Goal: Task Accomplishment & Management: Complete application form

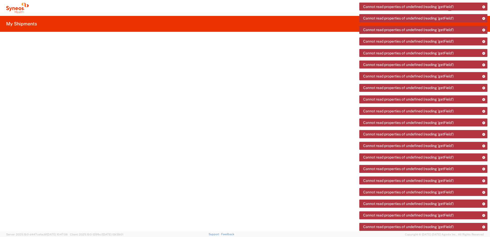
click at [20, 11] on icon at bounding box center [17, 8] width 23 height 10
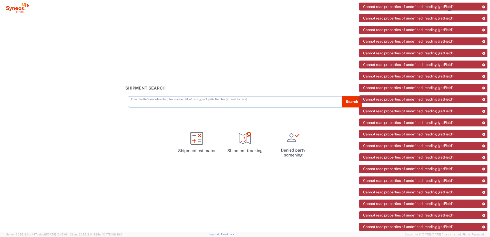
click at [22, 26] on div "Shipment Search Enter the Reference Number, Pro Number, Bill of Lading, or Agis…" at bounding box center [245, 123] width 490 height 215
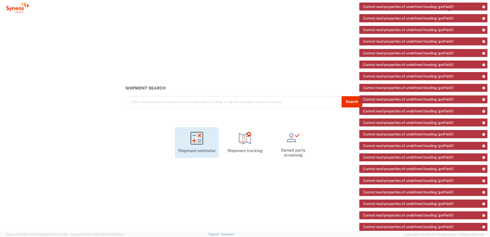
click at [202, 143] on icon at bounding box center [196, 138] width 13 height 13
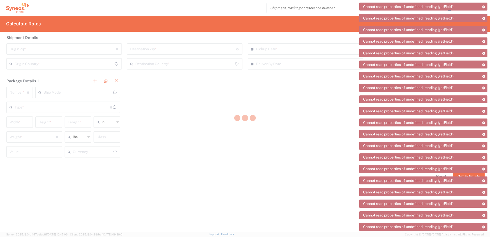
type input "US Dollar"
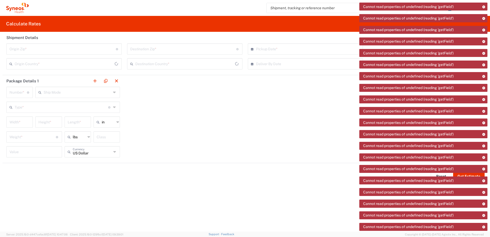
type input "[GEOGRAPHIC_DATA]"
click at [16, 6] on icon at bounding box center [17, 8] width 23 height 10
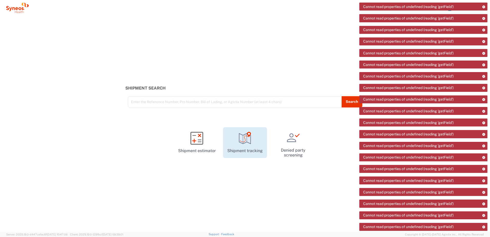
click at [233, 133] on link "Shipment tracking" at bounding box center [245, 142] width 44 height 31
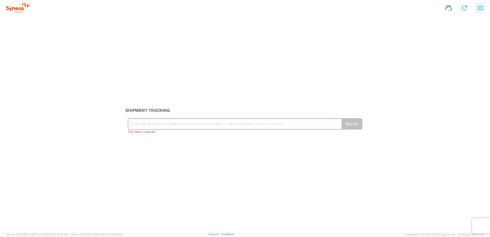
click at [476, 11] on icon "button" at bounding box center [480, 8] width 8 height 8
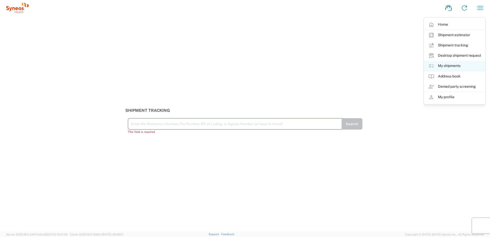
click at [458, 63] on link "My shipments" at bounding box center [454, 66] width 61 height 10
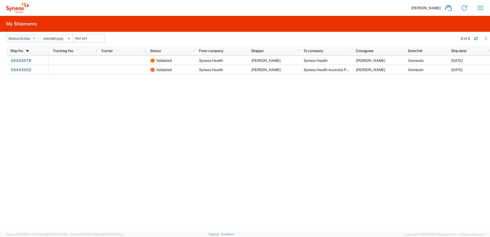
click at [35, 38] on icon "button" at bounding box center [34, 39] width 3 height 4
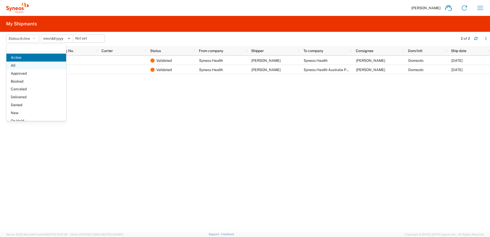
click at [32, 64] on span "All" at bounding box center [36, 65] width 60 height 8
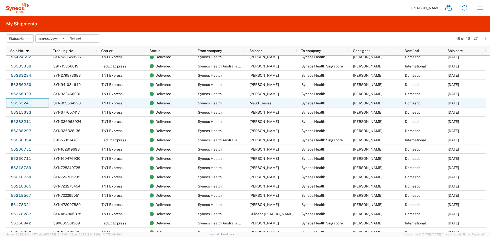
click at [24, 102] on link "56355241" at bounding box center [21, 103] width 21 height 8
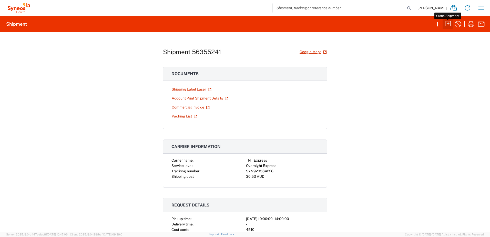
click at [447, 24] on icon "button" at bounding box center [448, 24] width 8 height 8
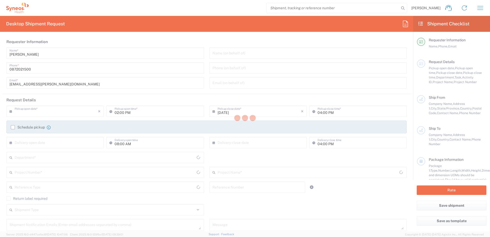
type input "10:00 AM"
type input "02:00 PM"
type input "BU 0013/DEPT 8730"
type textarea "Ring intercom on left hand side"
type input "Syneos Health"
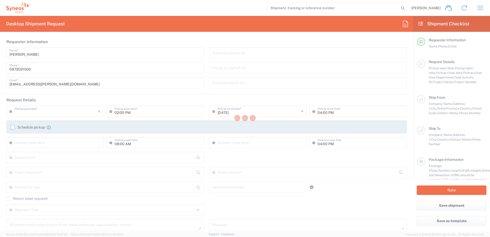
type input "6 Bellavista Terrace"
type input "Paddington"
type input "4064"
type input "Maud Emsies"
type input "0426288999"
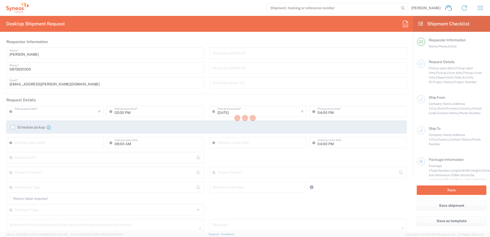
type input "maud.emsies@syneoshealth.com"
type input "Syneos Health"
type input "91 King William Street"
type input "Level 24"
type input "Adelaide"
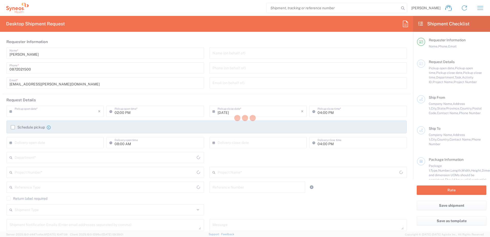
type input "Australia"
type input "5000"
type input "Chiran Rayamajhi"
type input "0872021500"
type input "chiran.rayamajhi@syneoshealth.com"
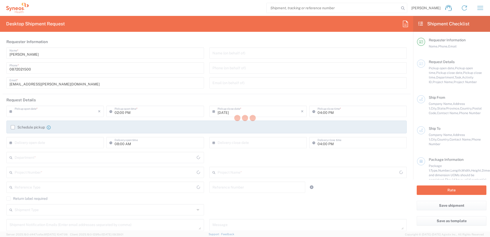
type input "Business (General)"
type input "Sender/Shipper"
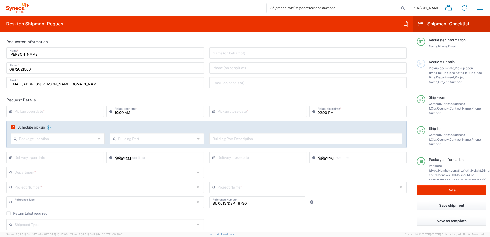
type input "Customer Ref"
type input "Residential/Home"
click at [47, 108] on input "text" at bounding box center [56, 110] width 83 height 9
type input "Your Packaging"
type input "Australia"
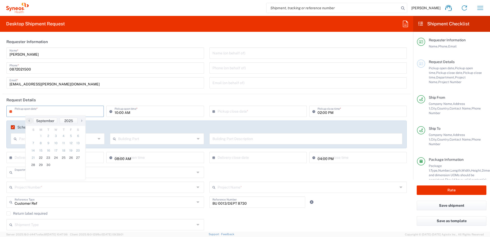
type input "873046"
type input "873046 DEPARTMENTAL EXPENSE"
type input "South Australia"
type input "Queensland"
click at [50, 159] on span "23" at bounding box center [49, 157] width 8 height 7
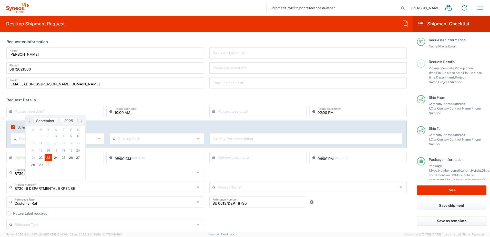
type input "09/23/2025"
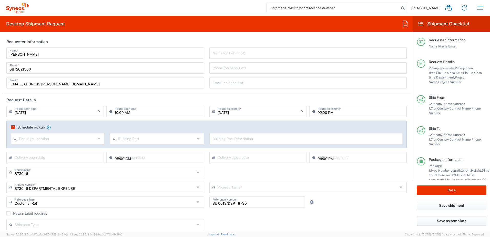
type input "873046 DEPARTMENTAL EXPENSE"
click at [116, 113] on input "10:00 AM" at bounding box center [158, 110] width 86 height 9
type input "Syneos Health Australia Pty Ltd"
type input "02:00 PM"
type input "05:00 PM"
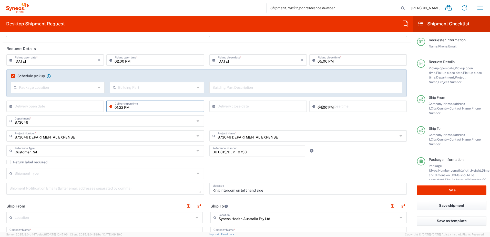
click at [116, 107] on input "01:22 PM" at bounding box center [158, 105] width 86 height 9
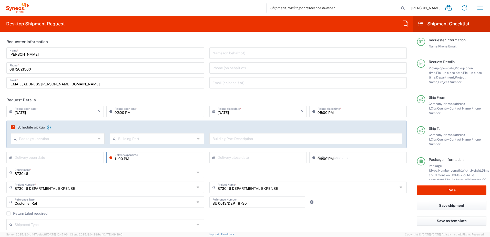
click at [125, 159] on input "11:00 PM" at bounding box center [158, 156] width 86 height 9
type input "11:00 AM"
click at [319, 159] on input "01:22 PM" at bounding box center [360, 156] width 86 height 9
type input "04:22 PM"
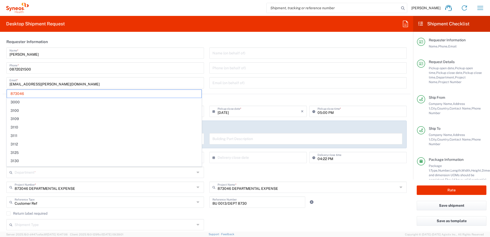
drag, startPoint x: 319, startPoint y: 168, endPoint x: 323, endPoint y: 162, distance: 7.1
click at [320, 168] on div "Department * 873046 3000 3100 3109 3110 3111 3112 3125 3130 3135 3136 3150 3155…" at bounding box center [207, 174] width 406 height 15
type input "873046"
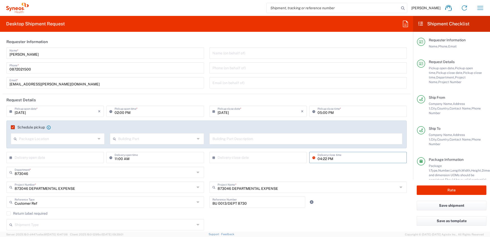
click at [324, 157] on input "04:22 PM" at bounding box center [360, 156] width 86 height 9
click at [324, 159] on input "04:22 PM" at bounding box center [360, 156] width 86 height 9
type input "04:00 PM"
click at [318, 171] on div "873046 Department * 873046 3000 3100 3109 3110 3111 3112 3125 3130 3135 3136 31…" at bounding box center [207, 174] width 406 height 15
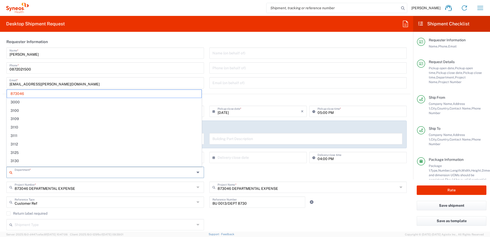
click at [65, 175] on input "text" at bounding box center [105, 171] width 180 height 9
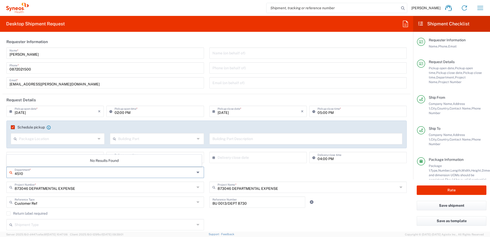
type input "4510"
click at [52, 189] on input "text" at bounding box center [105, 186] width 180 height 9
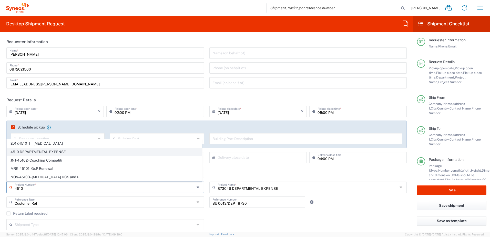
click at [48, 148] on span "4510 DEPARTMENTAL EXPENSE" at bounding box center [104, 152] width 194 height 8
type input "4510 DEPARTMENTAL EXPENSE"
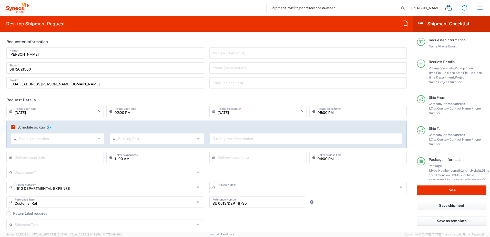
type input "4510 DEPARTMENTAL EXPENSE"
drag, startPoint x: 249, startPoint y: 203, endPoint x: 188, endPoint y: 201, distance: 61.5
click at [188, 201] on div "Customer Ref Reference Type Customer Ref Account Type Activity ID Airline Appoi…" at bounding box center [207, 203] width 406 height 15
type input "5"
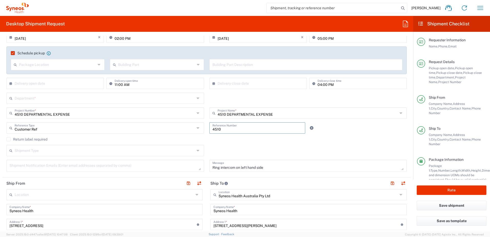
scroll to position [77, 0]
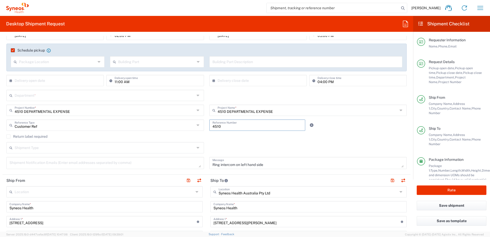
type input "4510"
click at [334, 136] on agx-checkbox-control "Return label required" at bounding box center [206, 136] width 400 height 4
drag, startPoint x: 302, startPoint y: 162, endPoint x: 174, endPoint y: 165, distance: 128.7
click at [174, 165] on div "09/23/2025 × Pickup open date * Cancel Apply 02:00 PM Pickup open time * 09/23/…" at bounding box center [207, 101] width 406 height 144
click at [245, 141] on div "Return label required" at bounding box center [206, 138] width 400 height 8
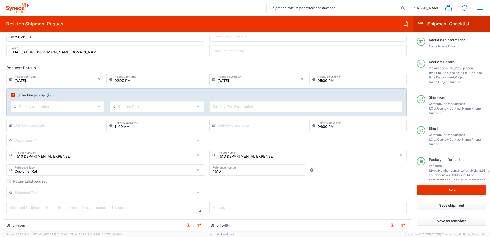
scroll to position [26, 0]
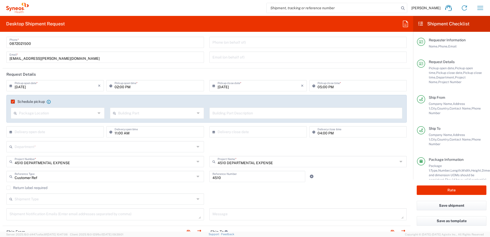
click at [79, 148] on input "text" at bounding box center [105, 146] width 180 height 9
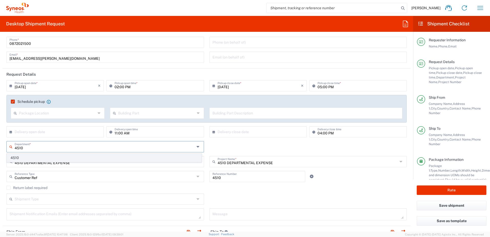
type input "4510"
click at [77, 156] on span "4510" at bounding box center [104, 158] width 194 height 8
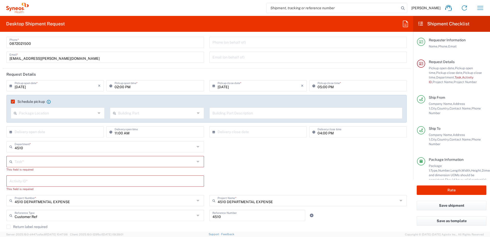
click at [64, 164] on input "text" at bounding box center [105, 161] width 180 height 9
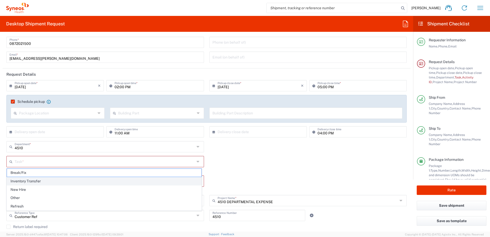
click at [51, 182] on span "Inventory Transfer" at bounding box center [104, 181] width 194 height 8
type input "Inventory Transfer"
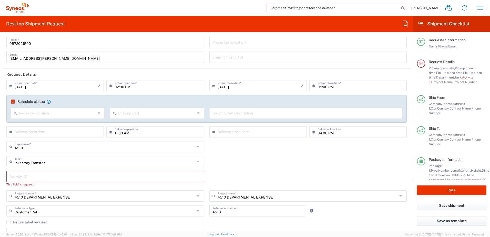
click at [51, 176] on input "text" at bounding box center [104, 175] width 191 height 9
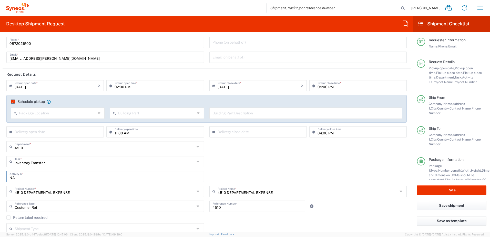
type input "NA"
type input "Inventory Transfer"
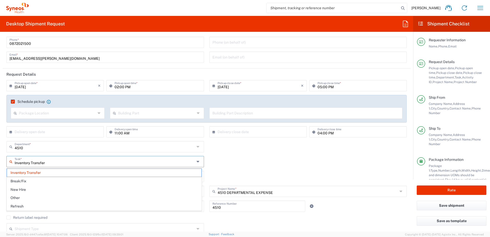
click at [40, 161] on input "Inventory Transfer" at bounding box center [105, 161] width 180 height 9
click at [258, 167] on div "Inventory Transfer Task * Inventory Transfer Break/Fix New Hire Other Refresh" at bounding box center [207, 163] width 406 height 15
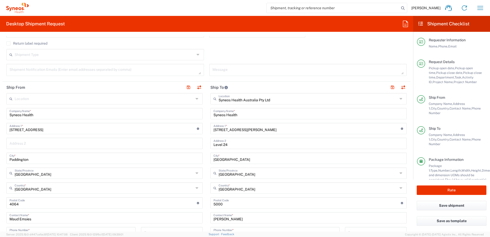
scroll to position [231, 0]
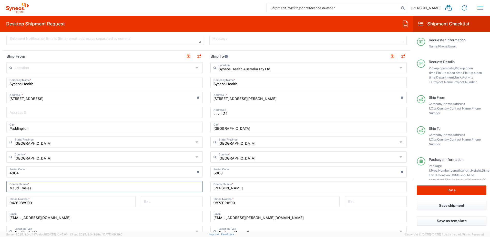
drag, startPoint x: 42, startPoint y: 186, endPoint x: -1, endPoint y: 186, distance: 42.5
click at [0, 186] on html "Chiran Rayamajhi Home Shipment estimator Shipment tracking Desktop shipment req…" at bounding box center [245, 118] width 490 height 237
paste input "riam Alakabawy"
type input "Mariam Alakabawy"
drag, startPoint x: 55, startPoint y: 97, endPoint x: -1, endPoint y: 96, distance: 56.1
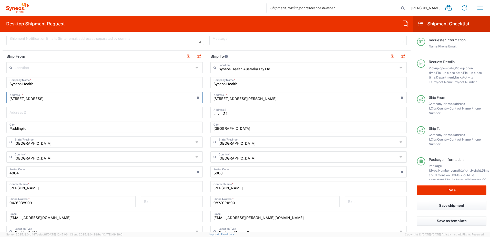
click at [0, 96] on html "Chiran Rayamajhi Home Shipment estimator Shipment tracking Desktop shipment req…" at bounding box center [245, 118] width 490 height 237
paste input "2/15 Falconer Road"
type input "2/15 Falconer Road"
drag, startPoint x: -1, startPoint y: 123, endPoint x: -1, endPoint y: 120, distance: 3.1
click at [0, 120] on html "Chiran Rayamajhi Home Shipment estimator Shipment tracking Desktop shipment req…" at bounding box center [245, 118] width 490 height 237
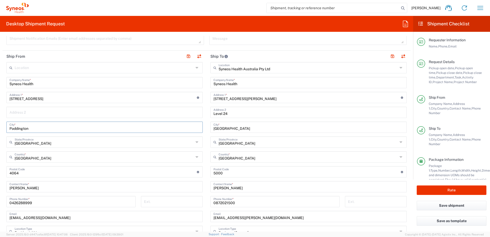
paste input "Boronia"
type input "Boronia"
click at [46, 144] on input "text" at bounding box center [104, 141] width 179 height 9
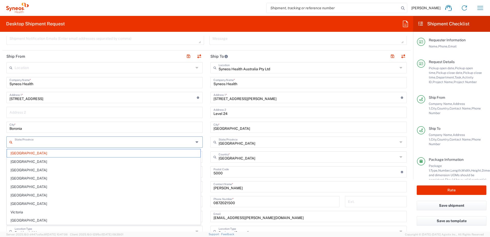
click at [15, 211] on span "Victoria" at bounding box center [103, 212] width 193 height 8
type input "Victoria"
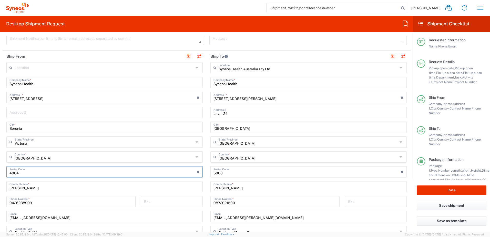
drag, startPoint x: 70, startPoint y: 175, endPoint x: -1, endPoint y: 162, distance: 72.7
click at [0, 162] on html "Chiran Rayamajhi Home Shipment estimator Shipment tracking Desktop shipment req…" at bounding box center [245, 118] width 490 height 237
type input "3155"
click at [94, 118] on div "Location Addison Whitney LLC-Morrisvile NC US Barcelona-Syneos Health BioSector…" at bounding box center [104, 177] width 196 height 230
drag, startPoint x: 40, startPoint y: 202, endPoint x: -1, endPoint y: 198, distance: 41.5
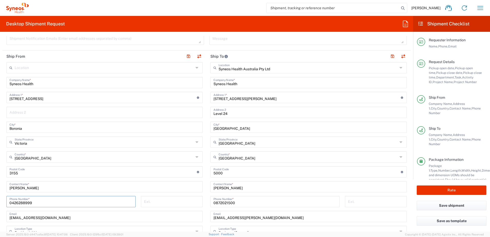
click at [0, 198] on html "Chiran Rayamajhi Home Shipment estimator Shipment tracking Desktop shipment req…" at bounding box center [245, 118] width 490 height 237
paste input "50501704"
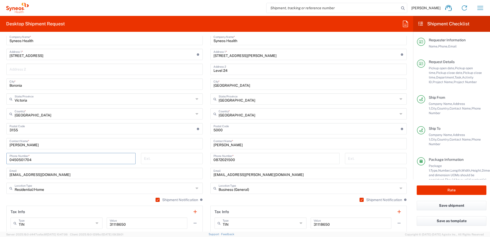
scroll to position [282, 0]
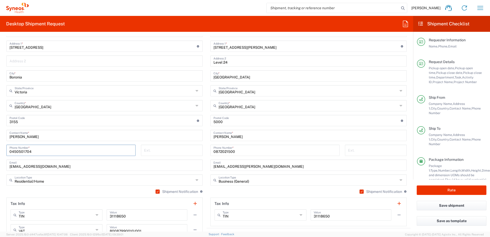
type input "0450501704"
drag, startPoint x: 55, startPoint y: 163, endPoint x: 1, endPoint y: 164, distance: 54.1
click at [1, 164] on form "Requester Information Chiran Rayamajhi Name * 0872021500 Phone * chiran.rayamaj…" at bounding box center [206, 134] width 413 height 196
paste input "riam.magdi30@gmail.com."
type input "mariam.magdi30@gmail.com"
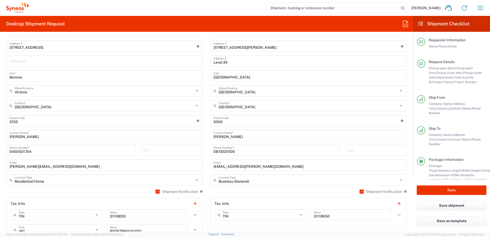
click at [203, 97] on main "Location Addison Whitney LLC-Morrisvile NC US Barcelona-Syneos Health BioSector…" at bounding box center [105, 126] width 204 height 230
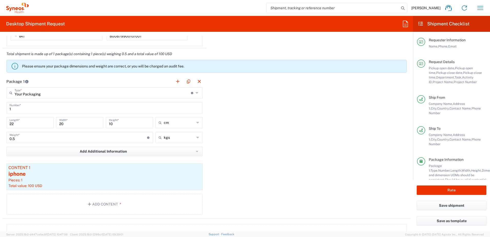
scroll to position [487, 0]
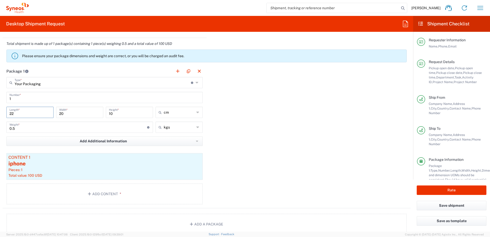
drag, startPoint x: 26, startPoint y: 112, endPoint x: -1, endPoint y: 109, distance: 26.8
click at [0, 109] on html "Chiran Rayamajhi Home Shipment estimator Shipment tracking Desktop shipment req…" at bounding box center [245, 118] width 490 height 237
type input "58"
drag, startPoint x: 64, startPoint y: 115, endPoint x: 50, endPoint y: 115, distance: 14.1
click at [50, 115] on div "58 Length * 20 Width * 10 Height * cm cm ft in" at bounding box center [104, 114] width 199 height 15
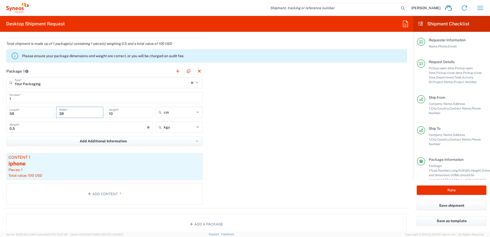
type input "38"
drag, startPoint x: 119, startPoint y: 115, endPoint x: 95, endPoint y: 115, distance: 23.6
click at [95, 115] on div "58 Length * 38 Width * 10 Height * cm cm ft in" at bounding box center [104, 114] width 199 height 15
type input "22"
click at [306, 149] on div "Package 1 Your Packaging Type * Material used to package goods Your Packaging E…" at bounding box center [207, 136] width 408 height 143
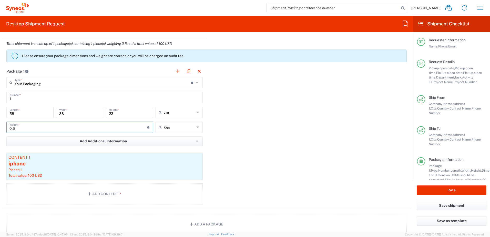
drag, startPoint x: 30, startPoint y: 128, endPoint x: -1, endPoint y: 122, distance: 32.0
click at [0, 122] on html "Chiran Rayamajhi Home Shipment estimator Shipment tracking Desktop shipment req…" at bounding box center [245, 118] width 490 height 237
type input "3"
click at [282, 157] on div "Package 1 Your Packaging Type * Material used to package goods Your Packaging E…" at bounding box center [207, 136] width 408 height 143
click at [128, 162] on div "iphone" at bounding box center [104, 164] width 192 height 8
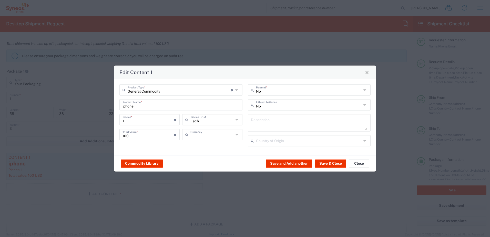
type input "US Dollar"
click at [292, 162] on button "Save and Add another" at bounding box center [289, 163] width 46 height 8
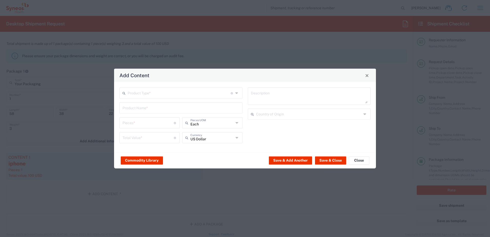
click at [163, 92] on input "text" at bounding box center [179, 92] width 103 height 9
click at [145, 113] on span "General Commodity" at bounding box center [181, 113] width 122 height 8
type input "General Commodity"
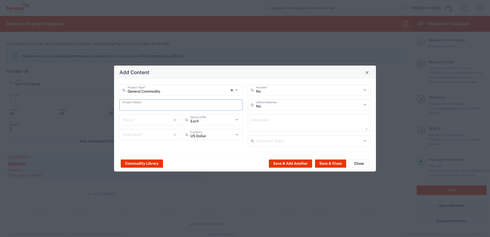
click at [142, 105] on input "text" at bounding box center [180, 104] width 117 height 9
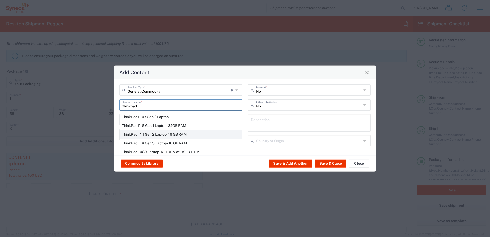
click at [150, 133] on div "ThinkPad T14 Gen 2 Laptop - 16 GB RAM" at bounding box center [181, 134] width 122 height 9
type input "ThinkPad T14 Gen 2 Laptop - 16 GB RAM"
type input "1"
type textarea "Intel Core i7-1156G7 vProÂ® Processor - 14"- 16 GB RAM - 512 GB SSD"
type input "China"
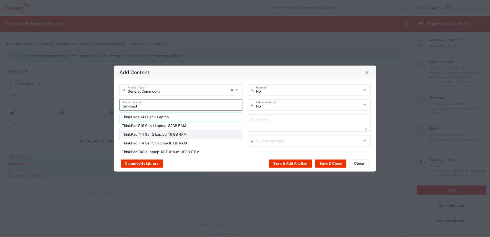
type input "Yes"
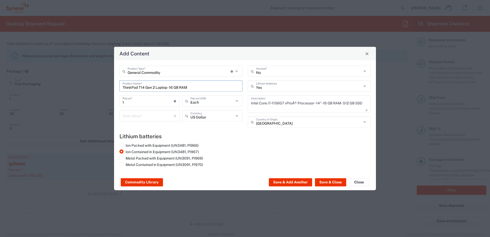
click at [145, 115] on input "number" at bounding box center [147, 115] width 51 height 9
type input "100"
click at [327, 180] on button "Save & Close" at bounding box center [330, 182] width 31 height 8
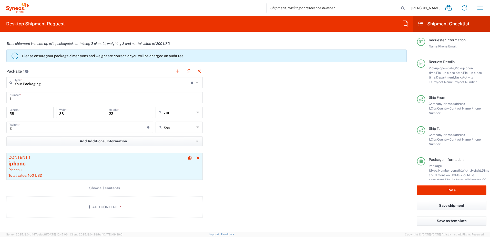
scroll to position [538, 0]
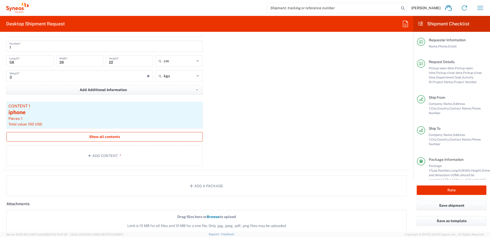
click at [98, 133] on button "Show all contents" at bounding box center [104, 136] width 196 height 9
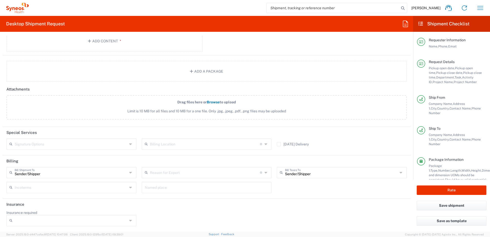
scroll to position [683, 0]
click at [468, 187] on button "Rate" at bounding box center [452, 189] width 70 height 9
type input "4510 DEPARTMENTAL EXPENSE"
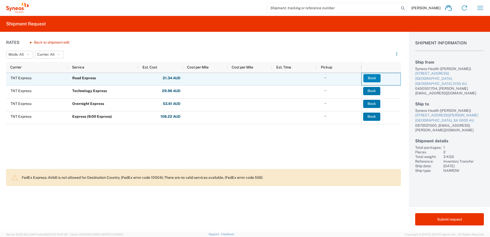
click at [373, 77] on font "Book" at bounding box center [372, 78] width 8 height 5
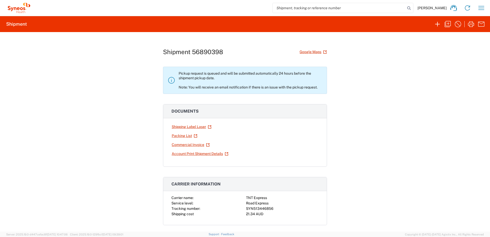
click at [442, 167] on div "Shipment 56890398 Google Maps Pickup request is queued and will be submitted au…" at bounding box center [245, 131] width 490 height 199
